Goal: Task Accomplishment & Management: Use online tool/utility

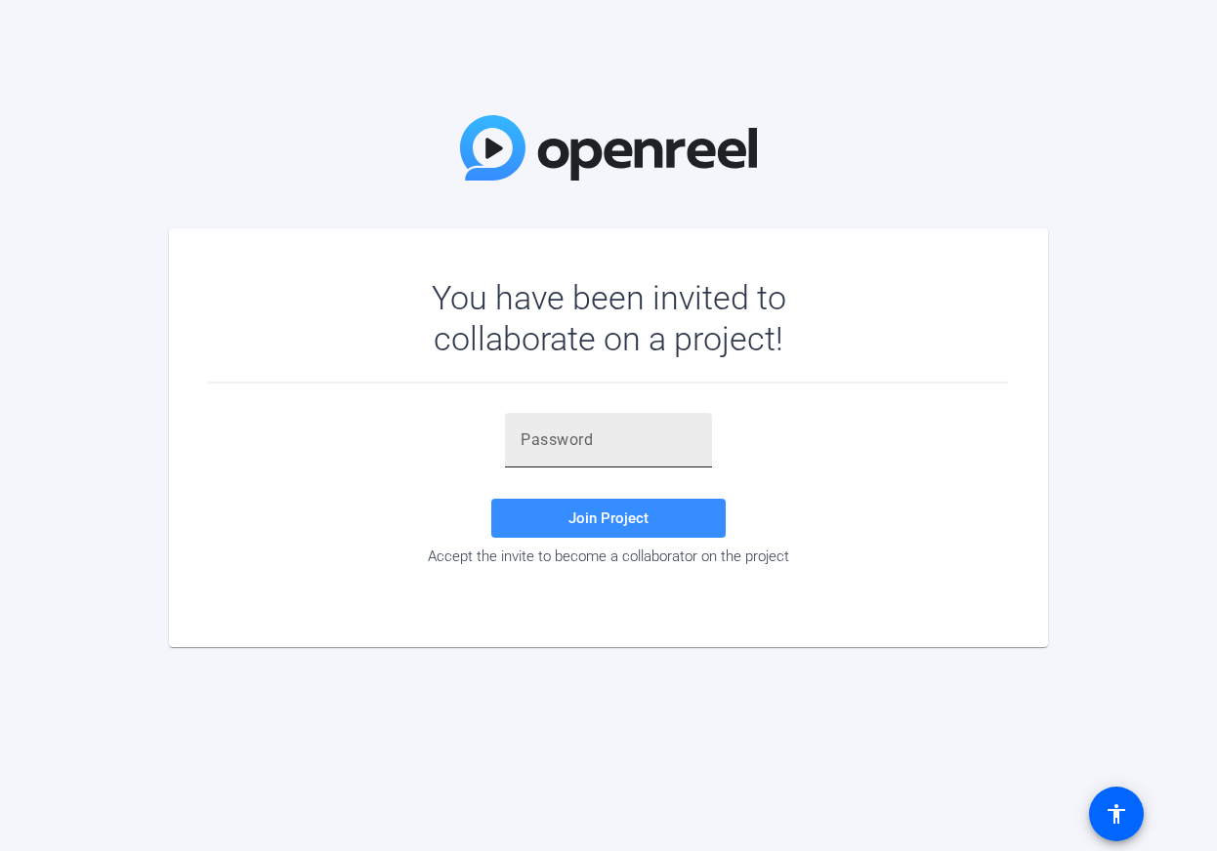
click at [558, 451] on input "text" at bounding box center [608, 440] width 176 height 23
paste input "CIWEWD"
type input "CIWEWD"
click at [594, 520] on span "Join Project" at bounding box center [608, 519] width 80 height 18
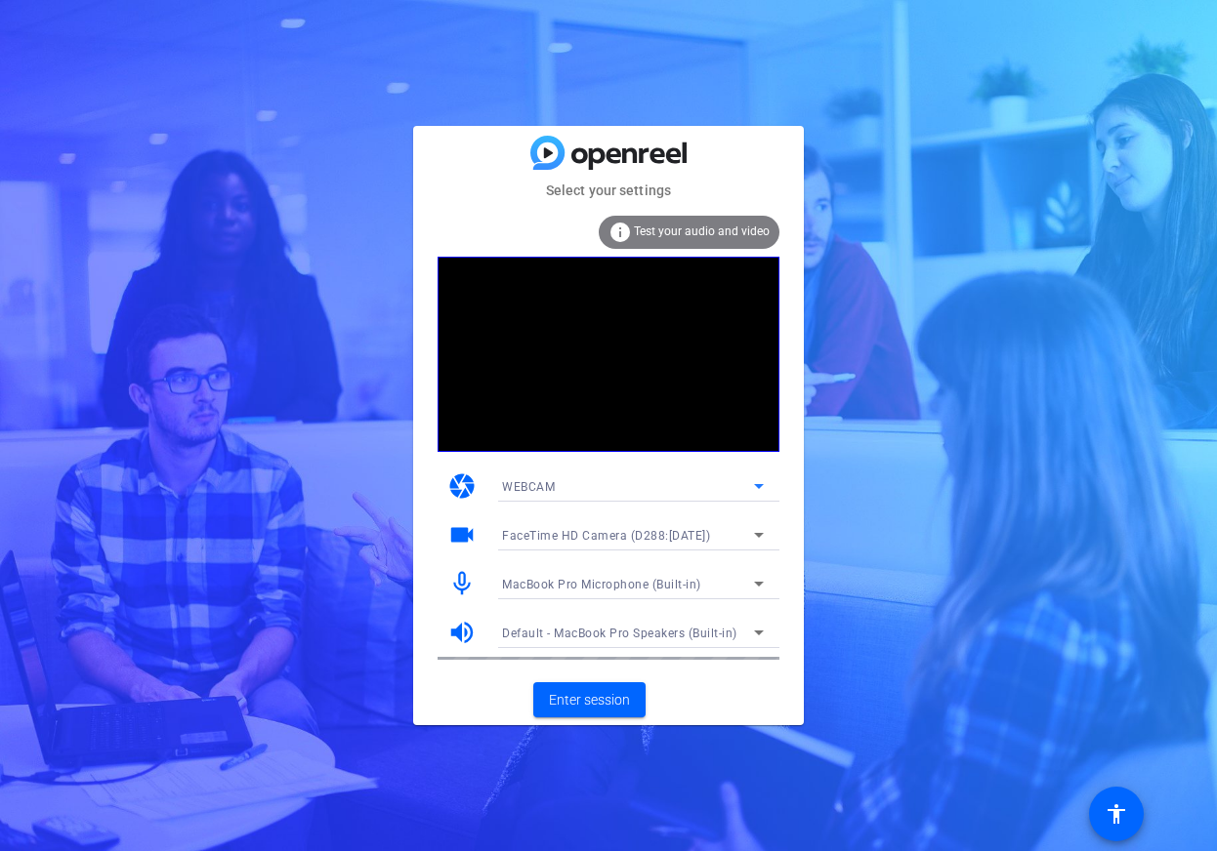
click at [755, 484] on icon at bounding box center [758, 486] width 23 height 23
click at [798, 473] on div at bounding box center [608, 425] width 1217 height 851
click at [754, 532] on icon at bounding box center [758, 534] width 23 height 23
click at [815, 534] on div at bounding box center [608, 425] width 1217 height 851
click at [586, 696] on span "Enter session" at bounding box center [589, 700] width 81 height 21
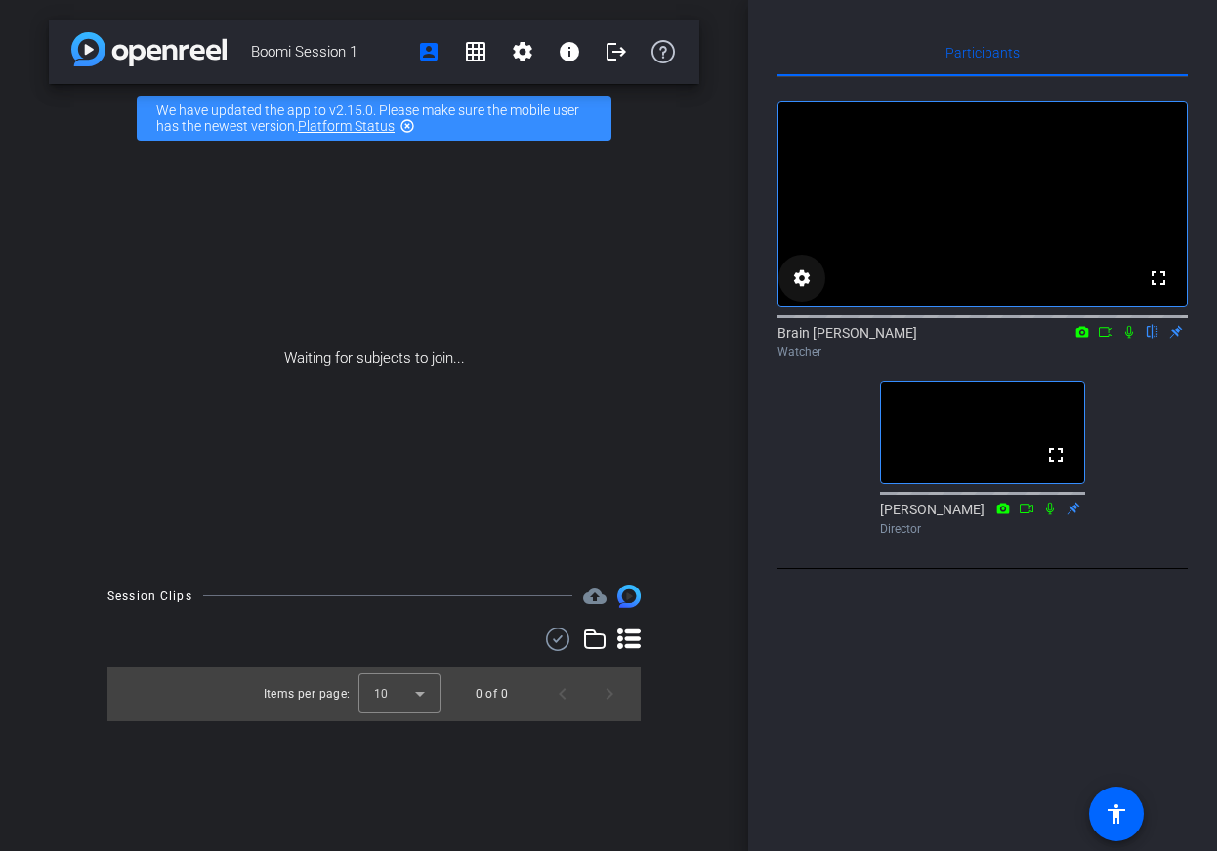
click at [804, 290] on mat-icon "settings" at bounding box center [801, 278] width 23 height 23
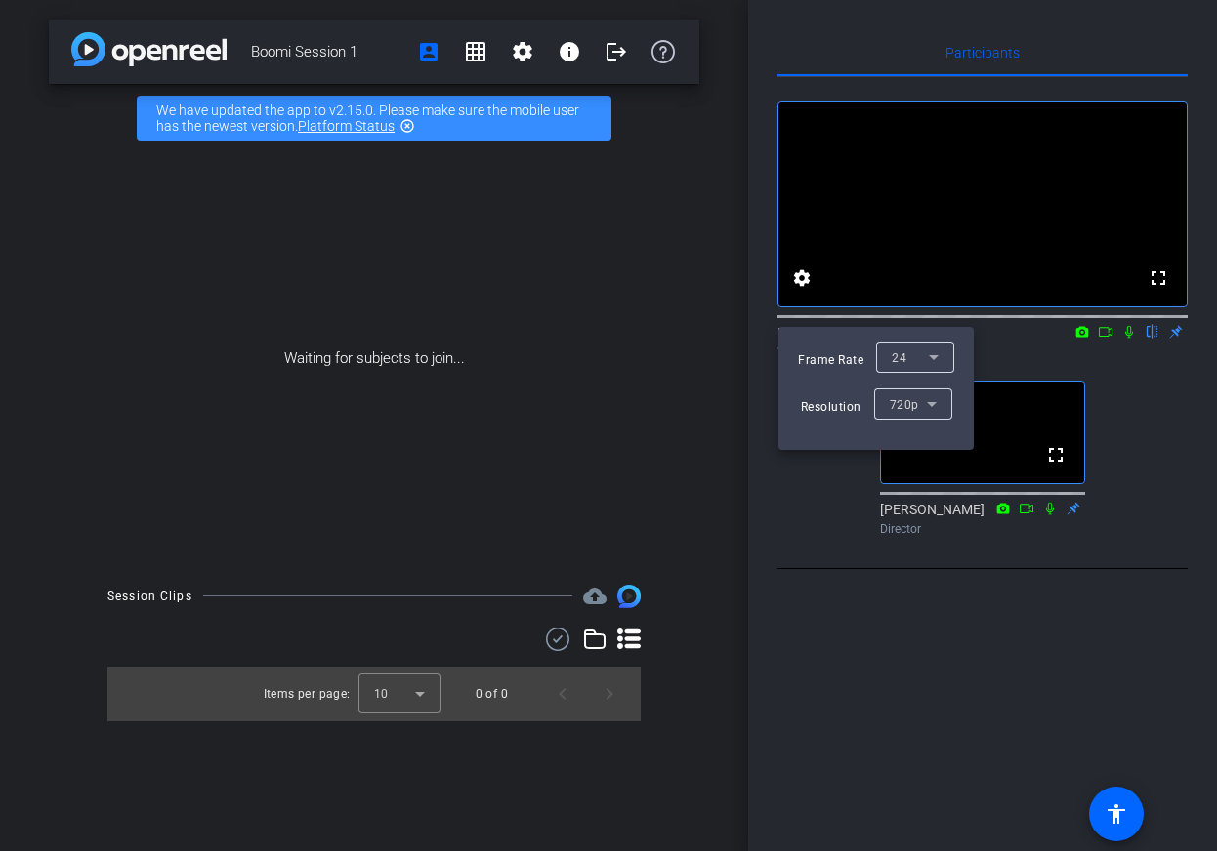
click at [927, 403] on icon at bounding box center [932, 404] width 10 height 5
click at [916, 474] on span "1080p" at bounding box center [906, 474] width 36 height 23
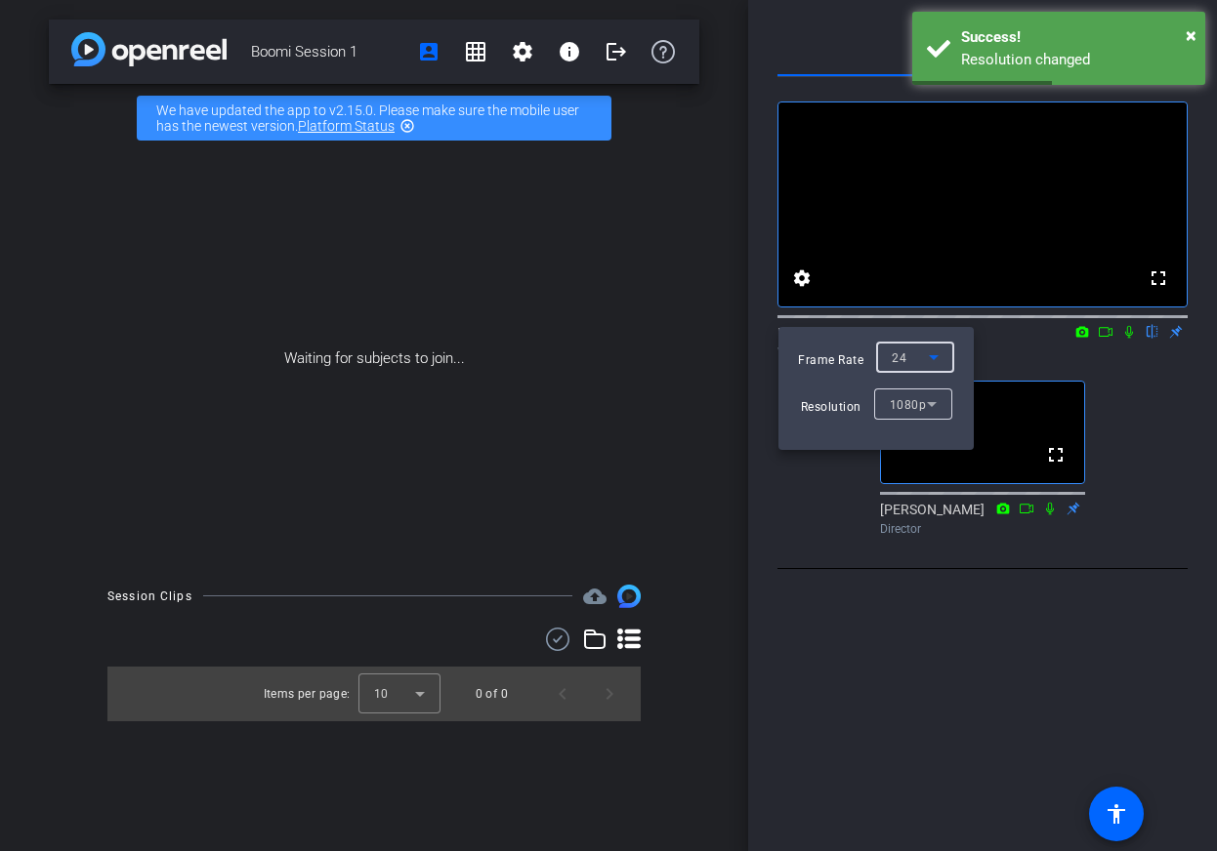
click at [933, 355] on icon at bounding box center [933, 357] width 23 height 23
click at [901, 401] on span "30" at bounding box center [897, 396] width 15 height 23
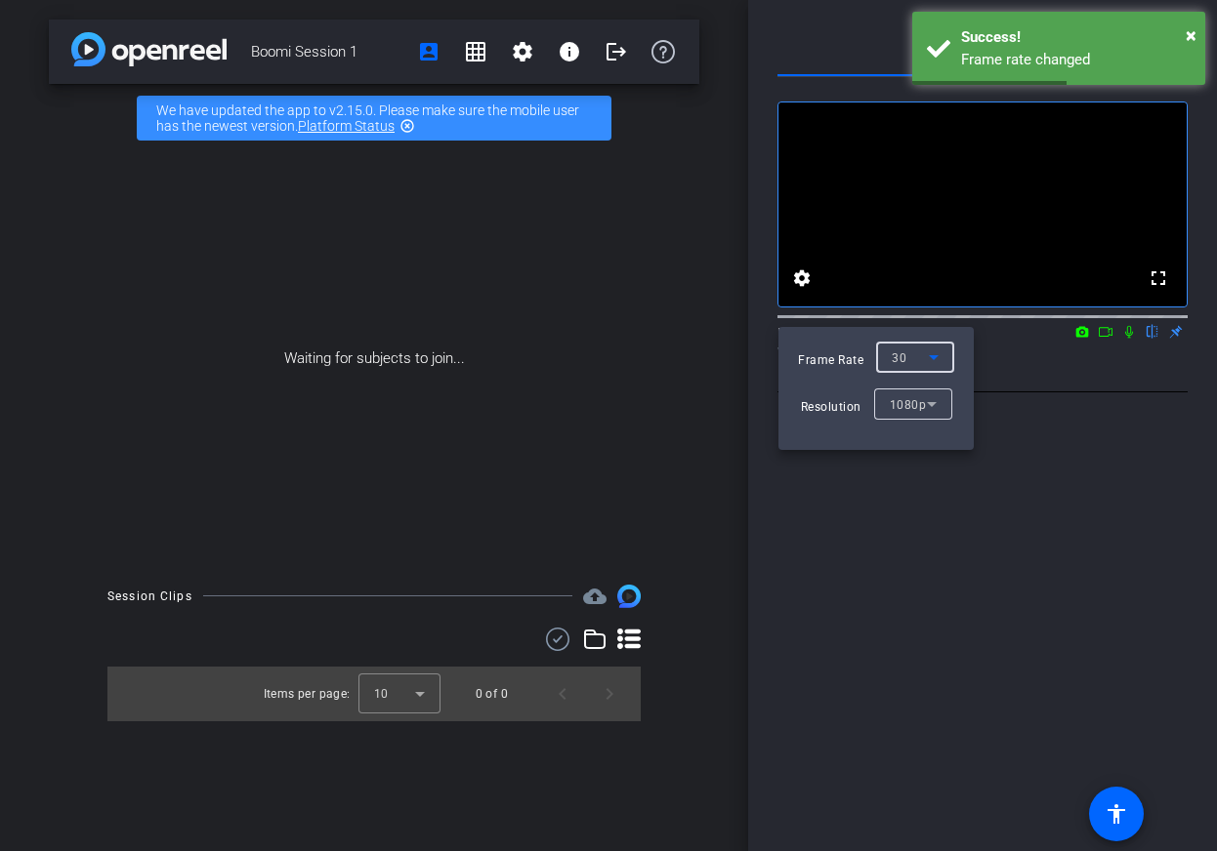
click at [1021, 405] on div at bounding box center [608, 425] width 1217 height 851
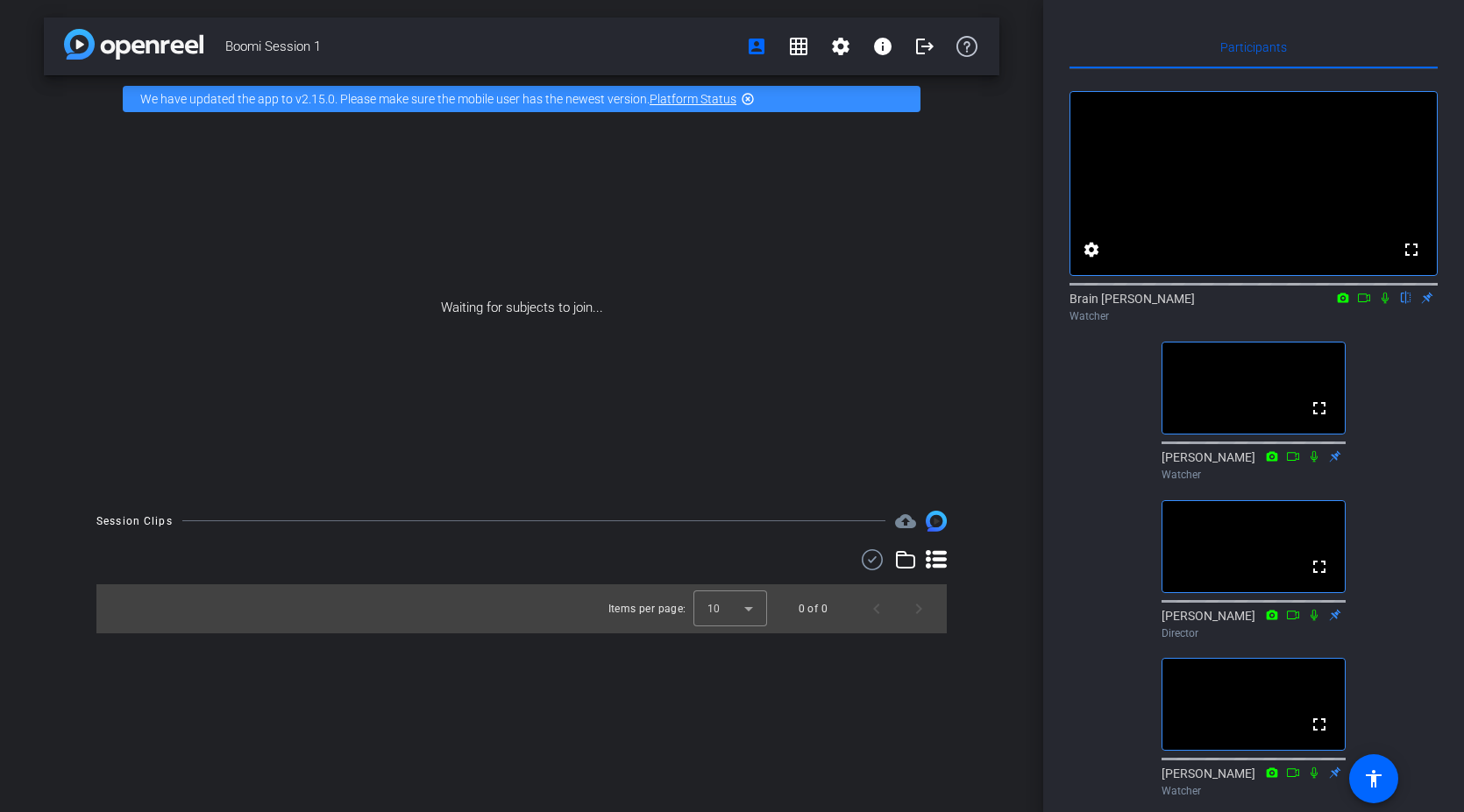
click at [1091, 304] on icon at bounding box center [1385, 298] width 14 height 13
click at [1091, 304] on icon at bounding box center [1343, 298] width 14 height 13
click at [1091, 363] on div at bounding box center [732, 406] width 1464 height 812
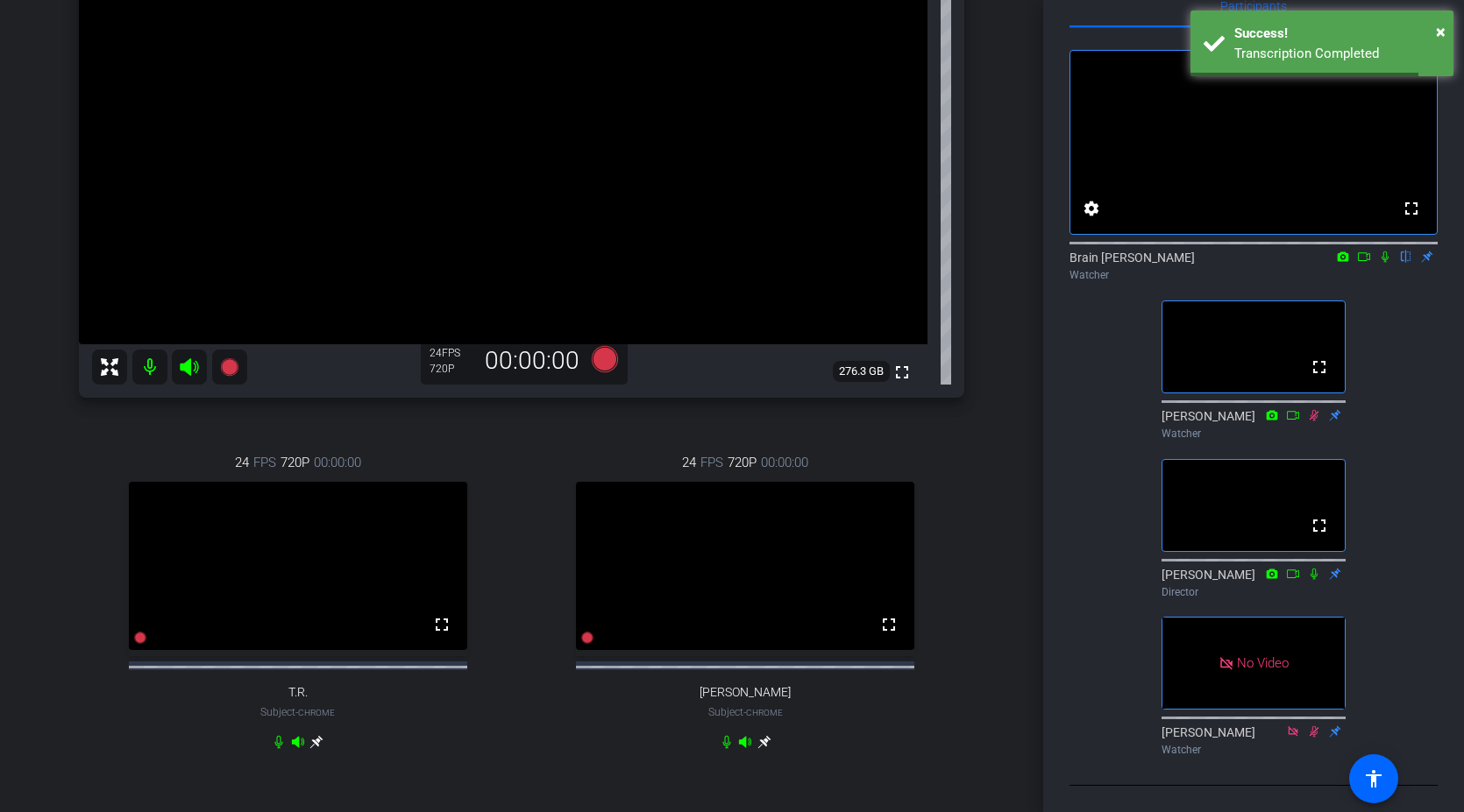
scroll to position [52, 0]
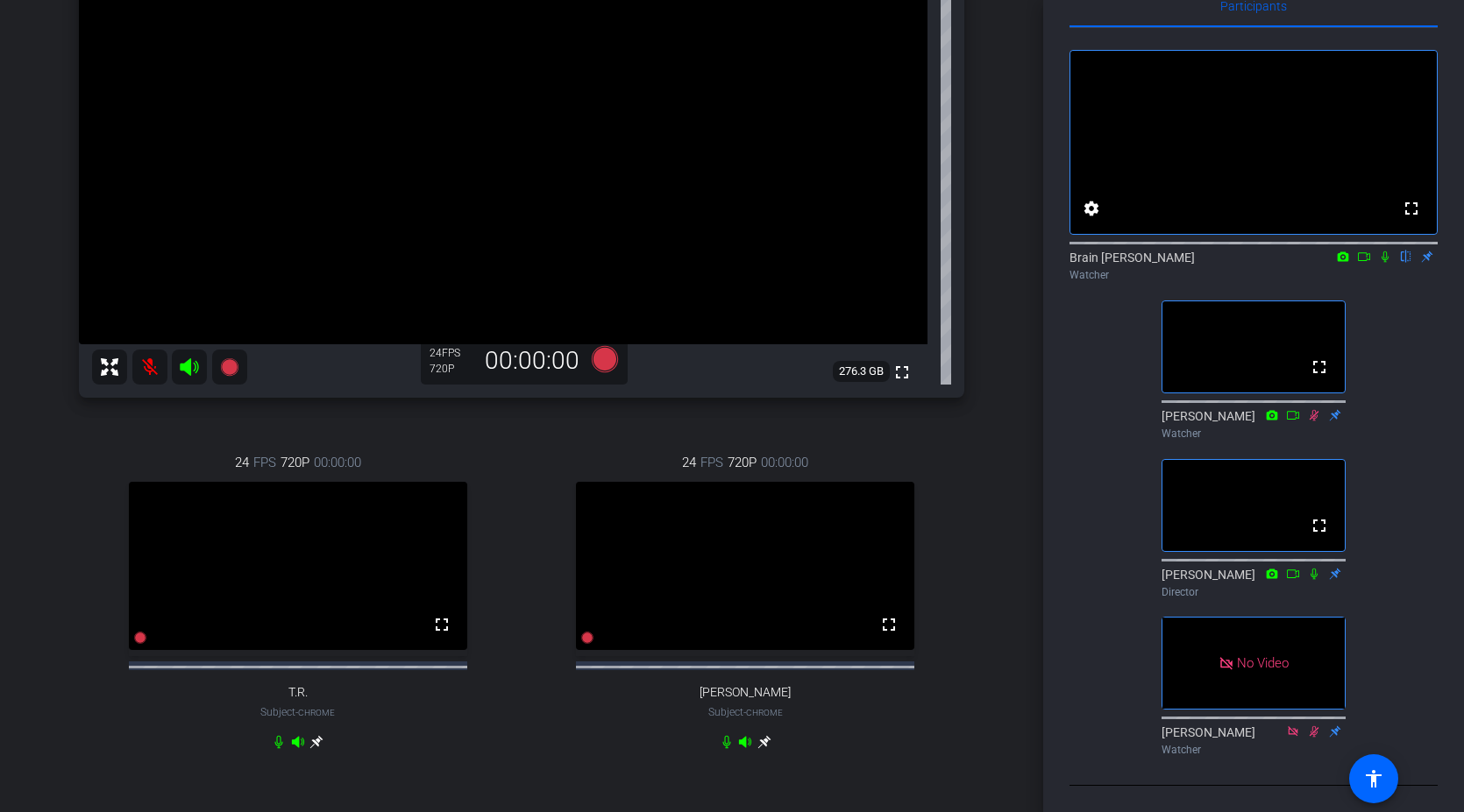
click at [1091, 263] on icon at bounding box center [1385, 257] width 14 height 13
click at [1091, 263] on icon at bounding box center [1363, 257] width 14 height 13
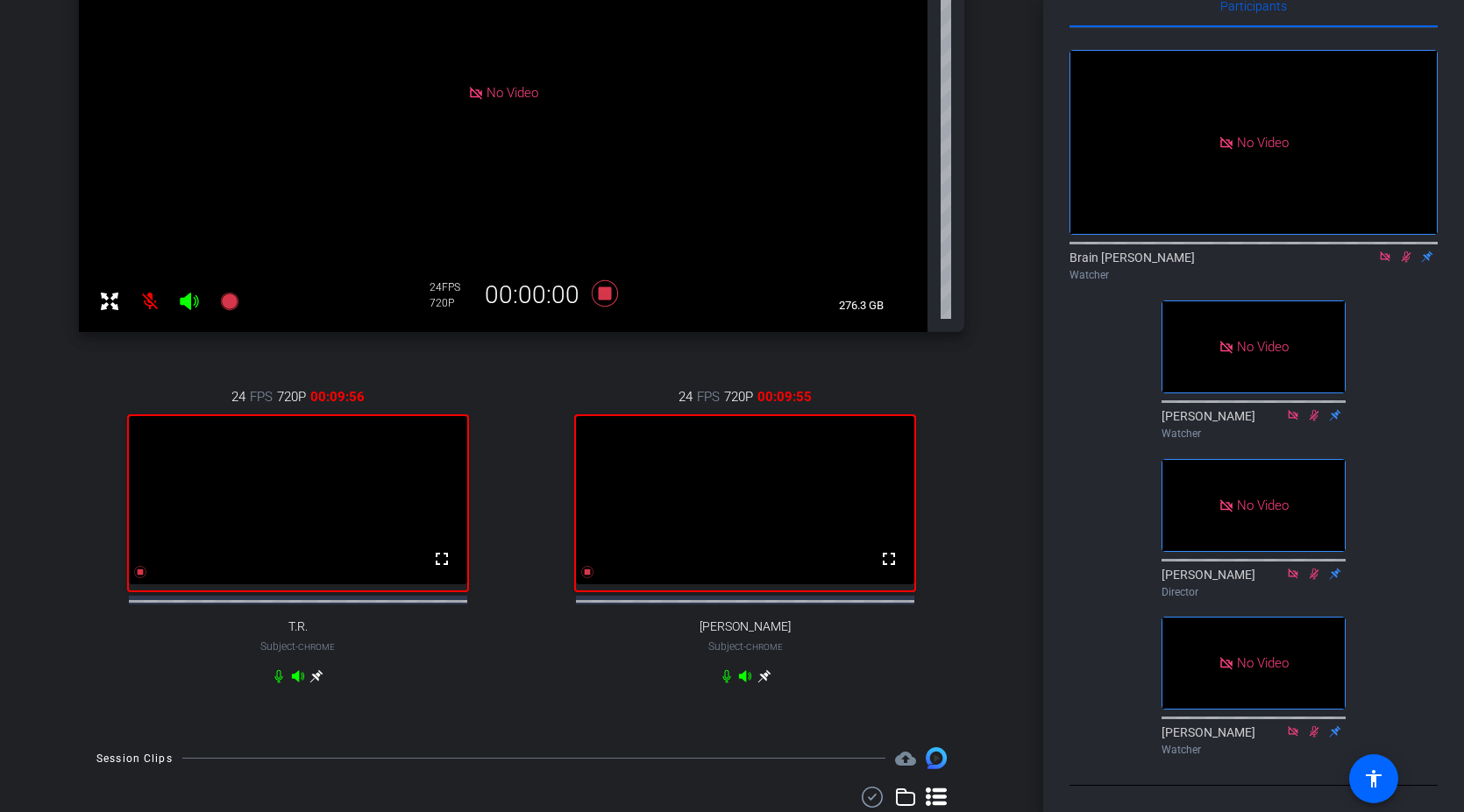
scroll to position [336, 0]
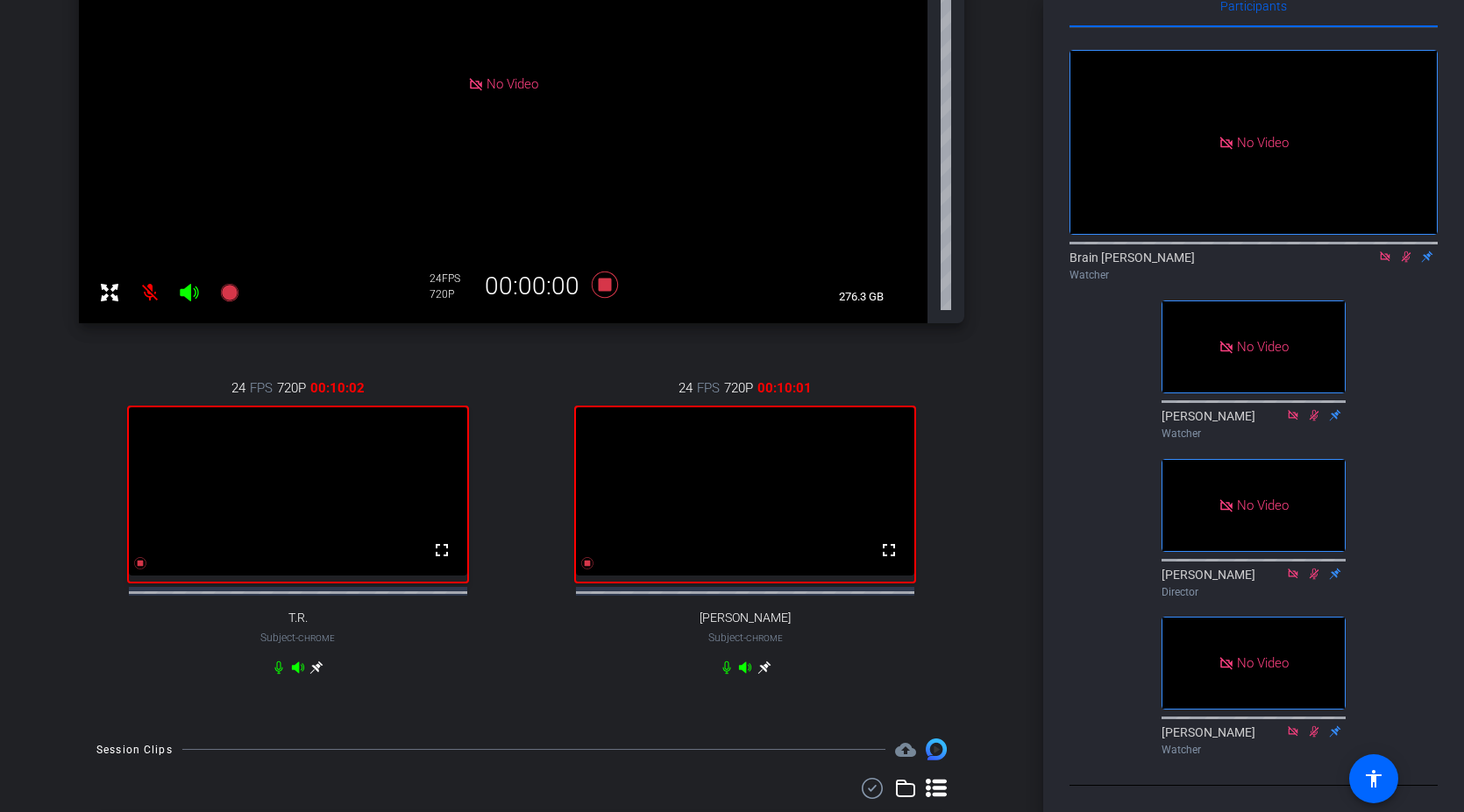
click at [319, 675] on icon at bounding box center [317, 668] width 14 height 14
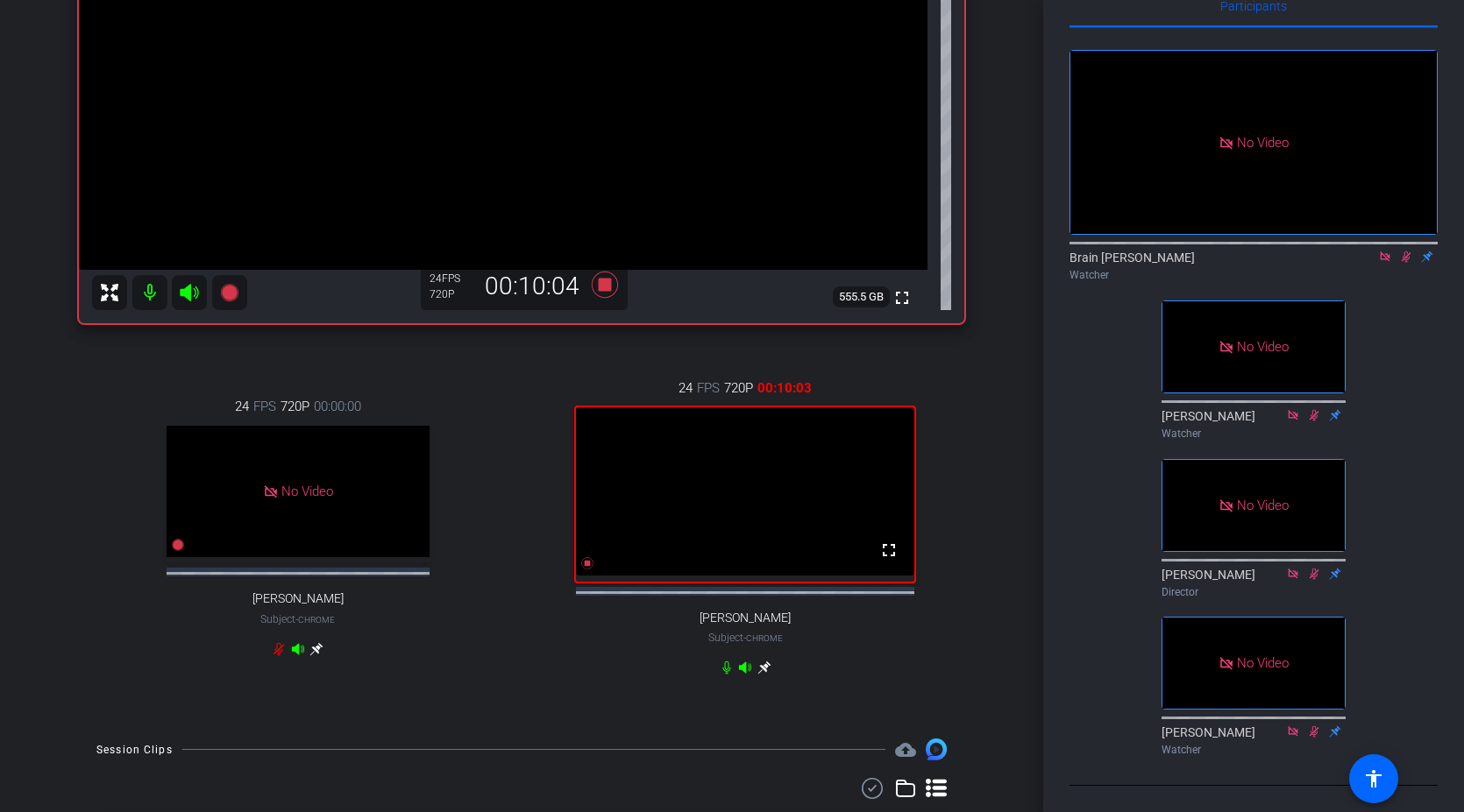
click at [323, 656] on icon at bounding box center [317, 650] width 13 height 13
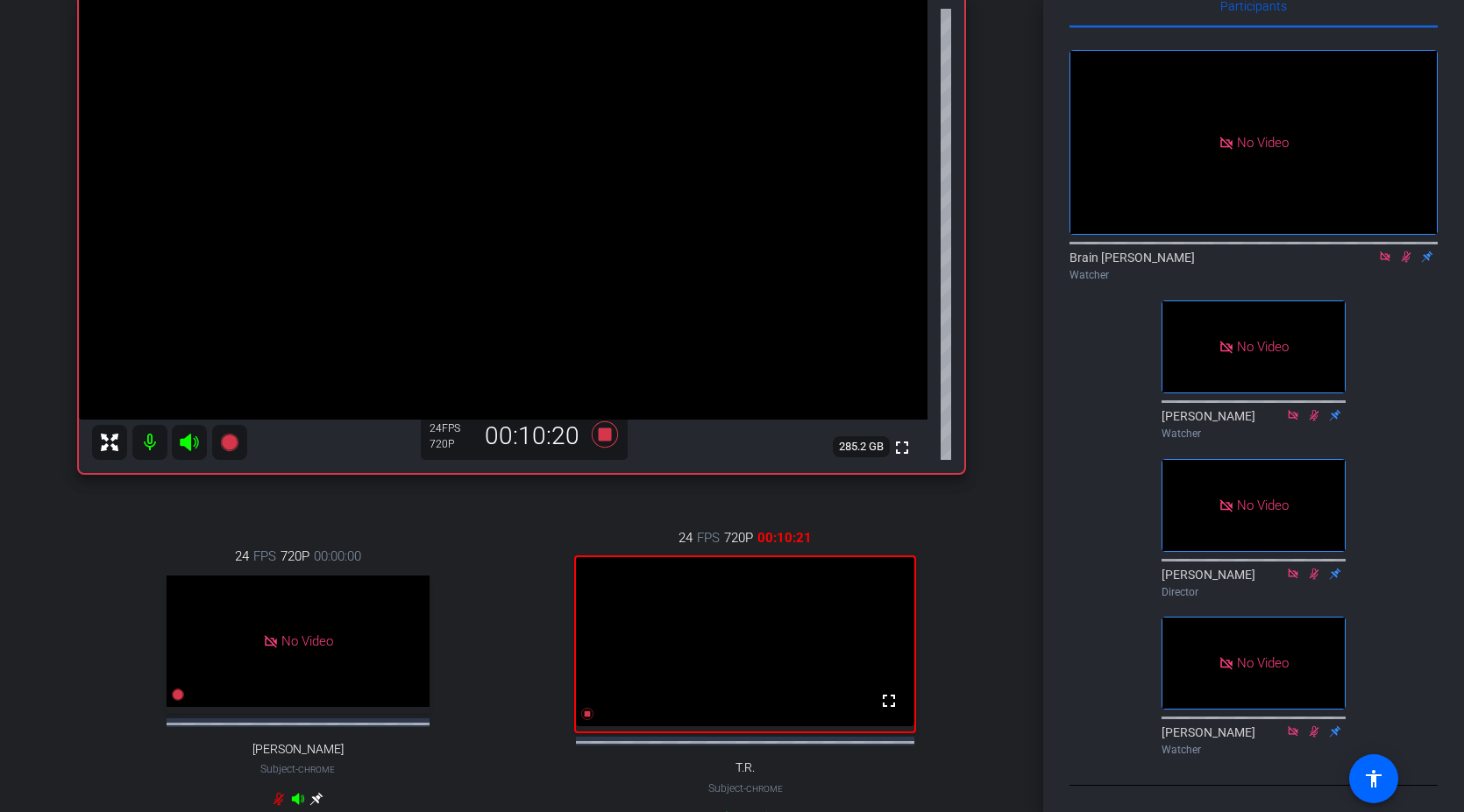
scroll to position [204, 0]
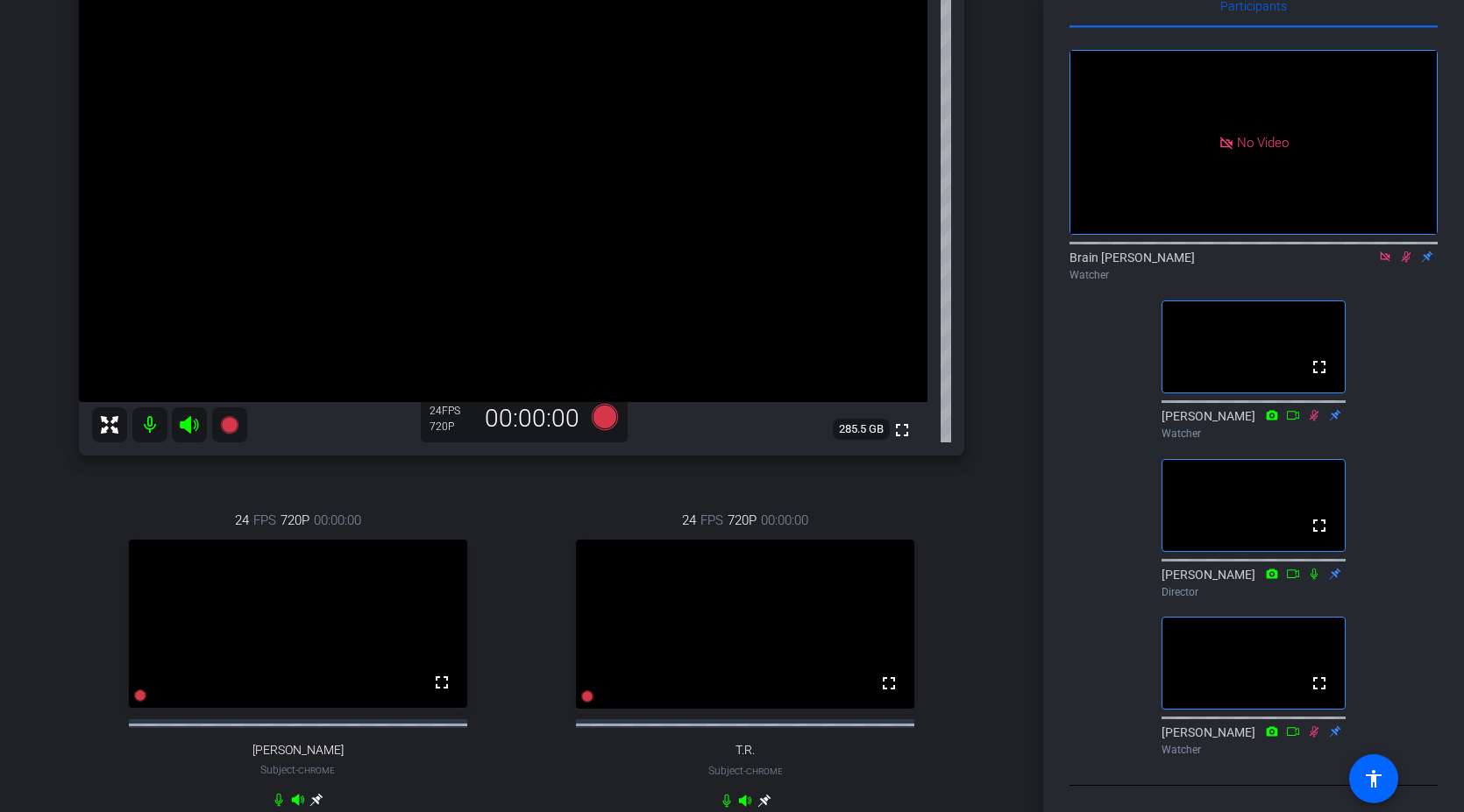
click at [1091, 263] on icon at bounding box center [1385, 257] width 14 height 13
click at [1091, 261] on icon at bounding box center [1343, 256] width 12 height 10
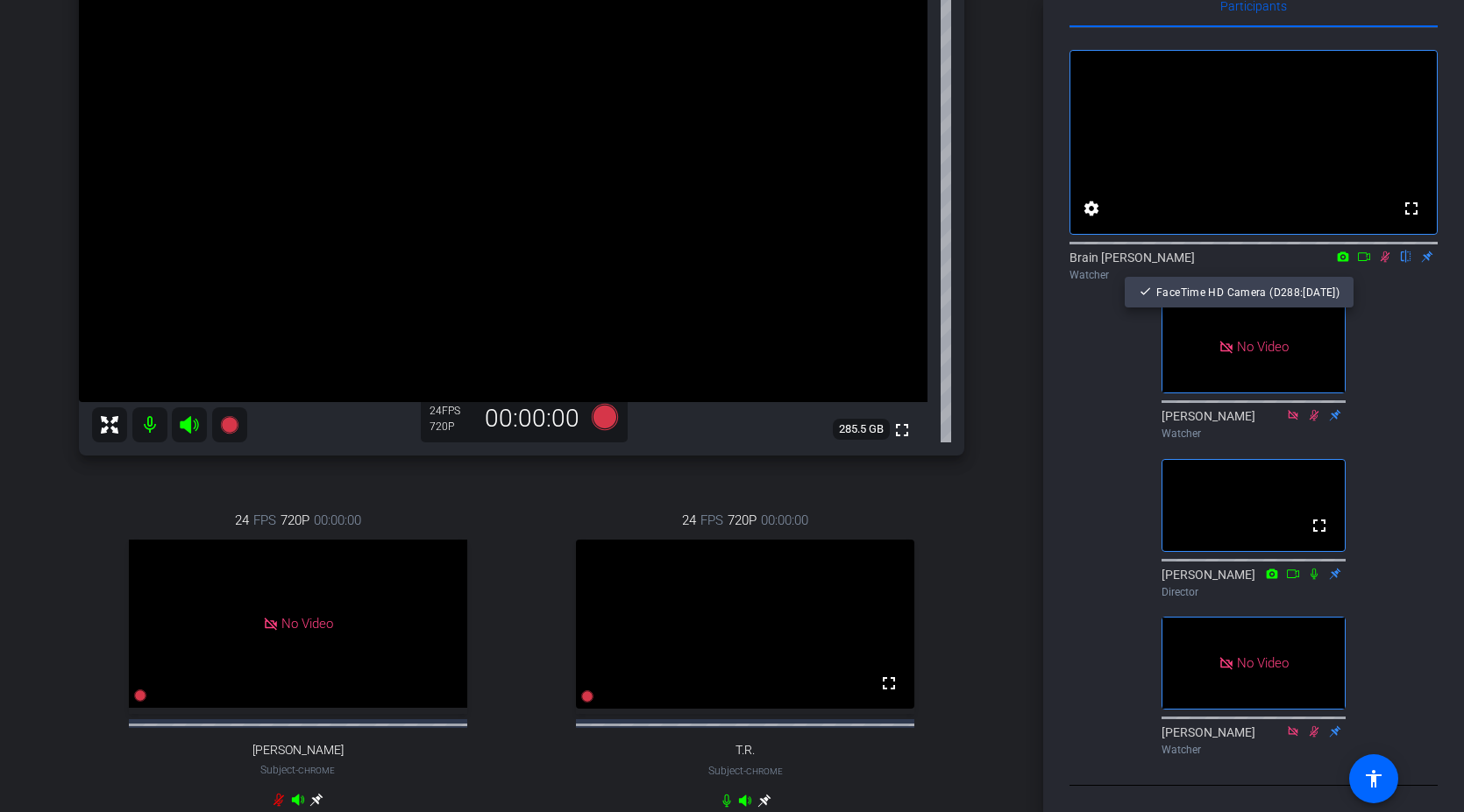
click at [1091, 269] on div at bounding box center [732, 406] width 1464 height 812
click at [1091, 263] on icon at bounding box center [1363, 257] width 14 height 13
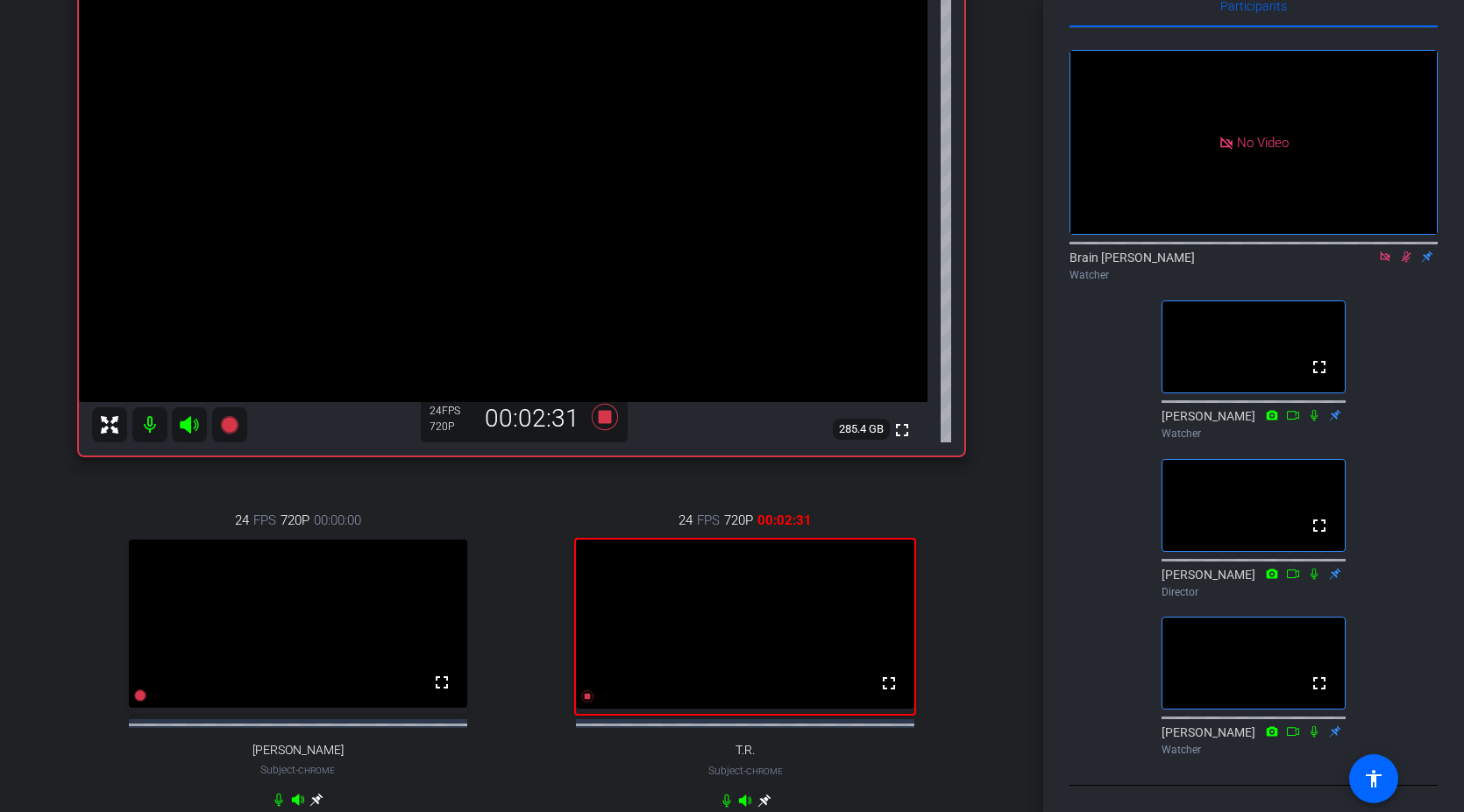
click at [1091, 263] on icon at bounding box center [1385, 257] width 14 height 13
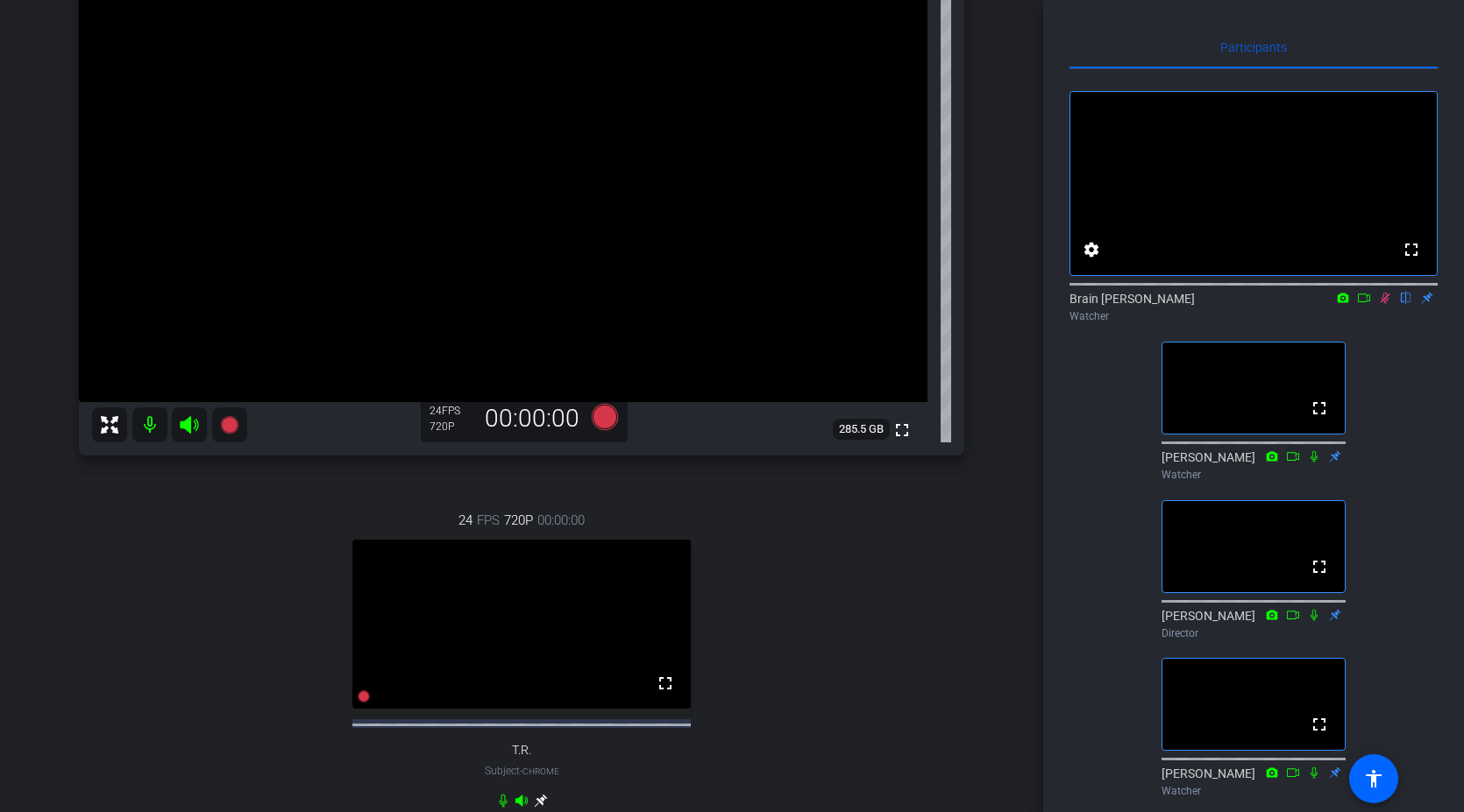
scroll to position [124, 0]
